Goal: Task Accomplishment & Management: Use online tool/utility

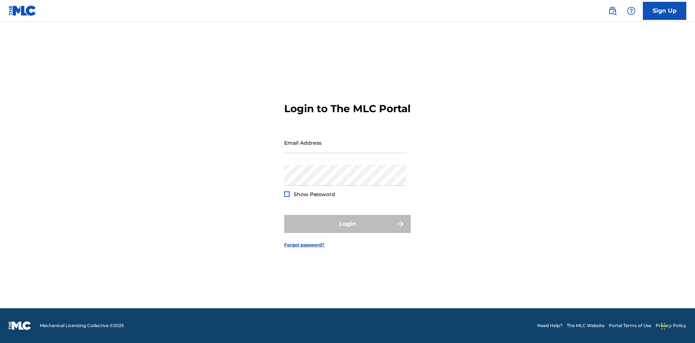
scroll to position [9, 0]
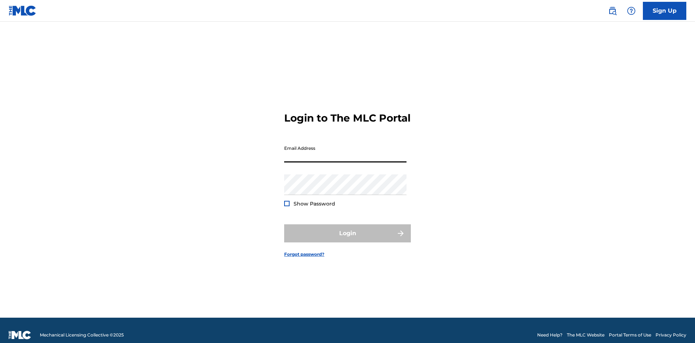
scroll to position [9, 0]
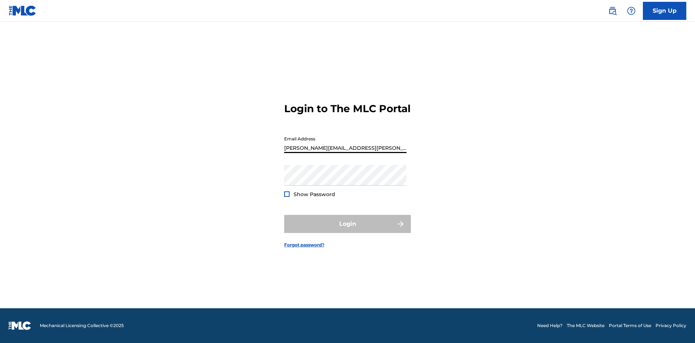
type input "[PERSON_NAME][EMAIL_ADDRESS][PERSON_NAME][DOMAIN_NAME]"
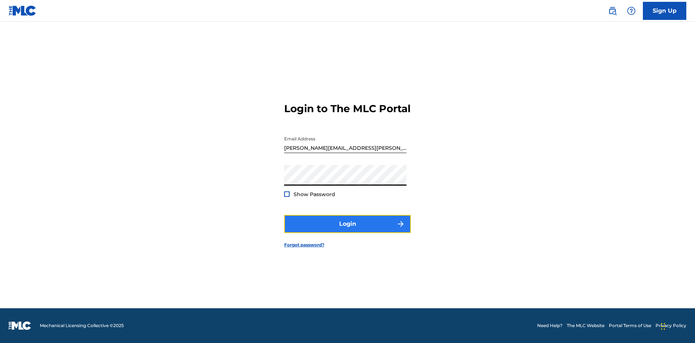
click at [348, 230] on button "Login" at bounding box center [347, 224] width 127 height 18
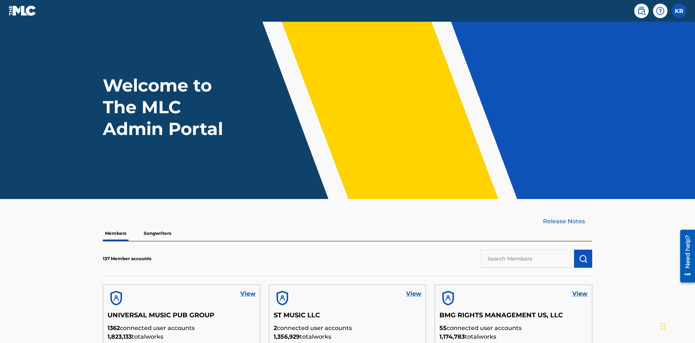
click at [528, 250] on input "text" at bounding box center [527, 259] width 93 height 18
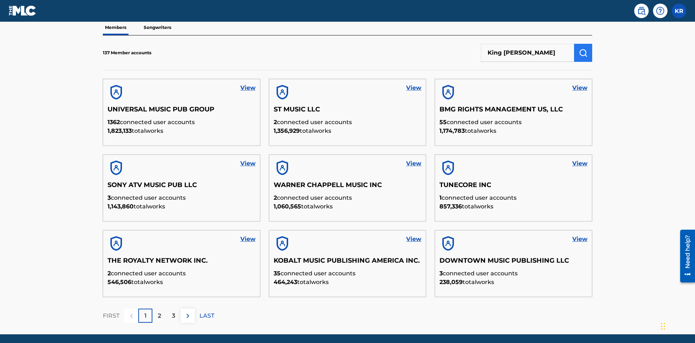
type input "King McTesterson"
click at [583, 49] on img "submit" at bounding box center [583, 53] width 9 height 9
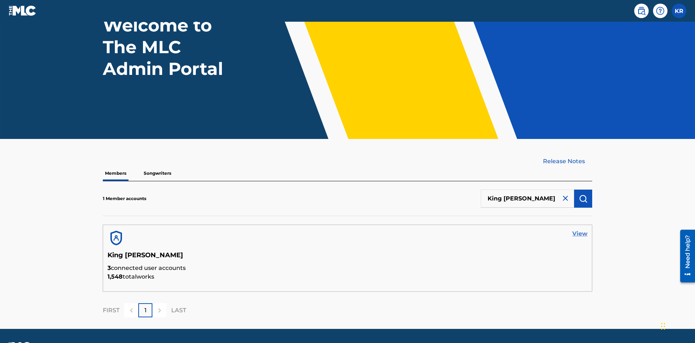
click at [580, 230] on link "View" at bounding box center [579, 234] width 15 height 9
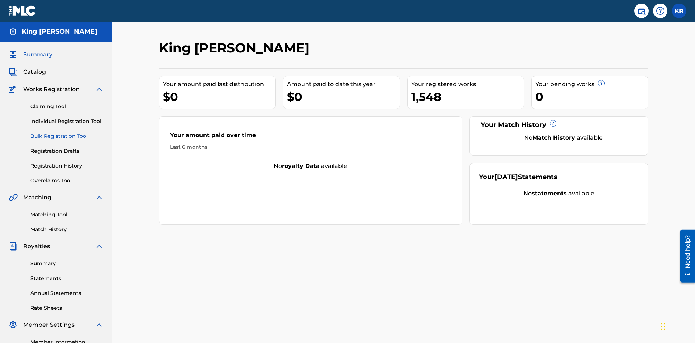
click at [67, 133] on link "Bulk Registration Tool" at bounding box center [66, 137] width 73 height 8
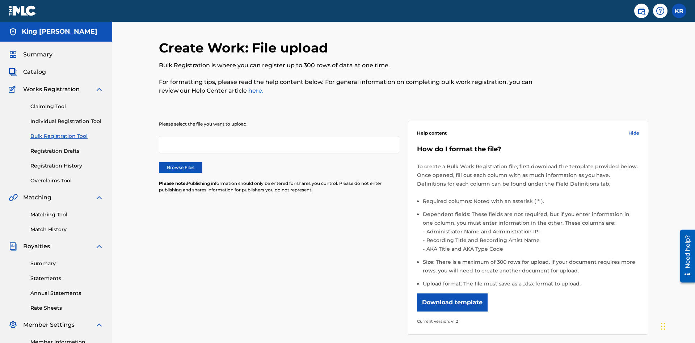
scroll to position [0, 159]
